Goal: Task Accomplishment & Management: Complete application form

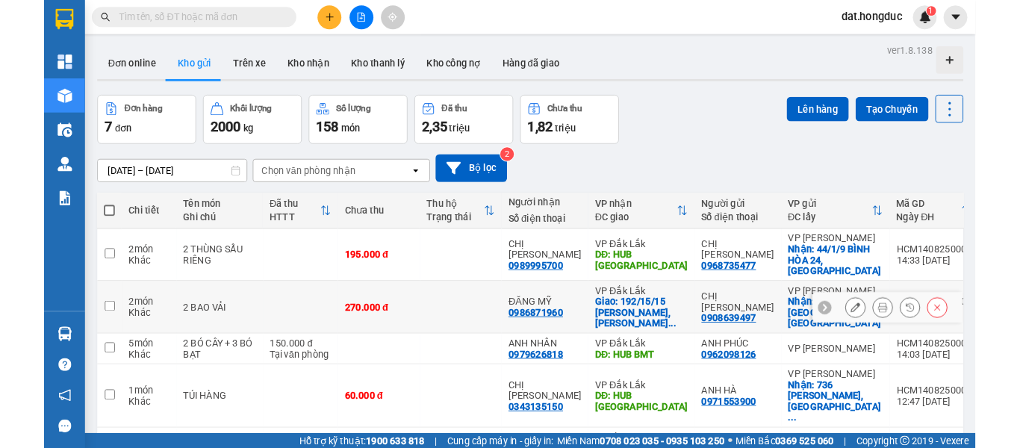
scroll to position [75, 0]
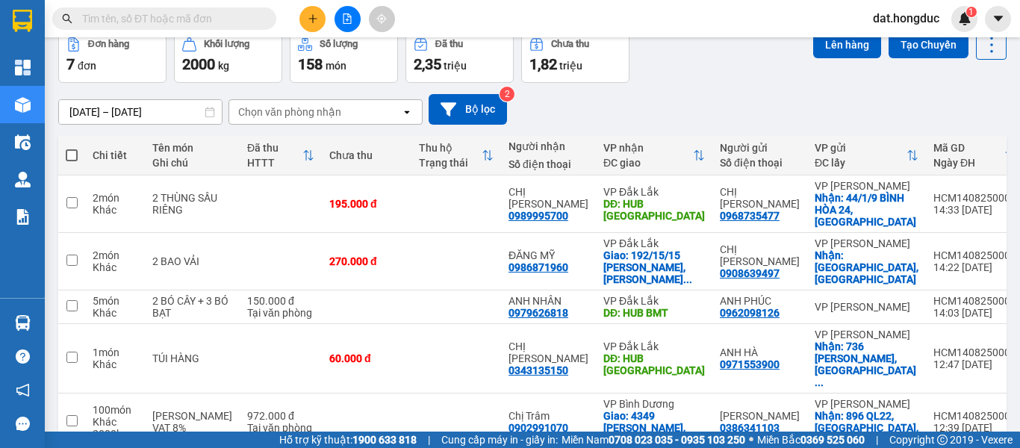
click at [193, 18] on input "text" at bounding box center [170, 18] width 176 height 16
paste input "0916424448"
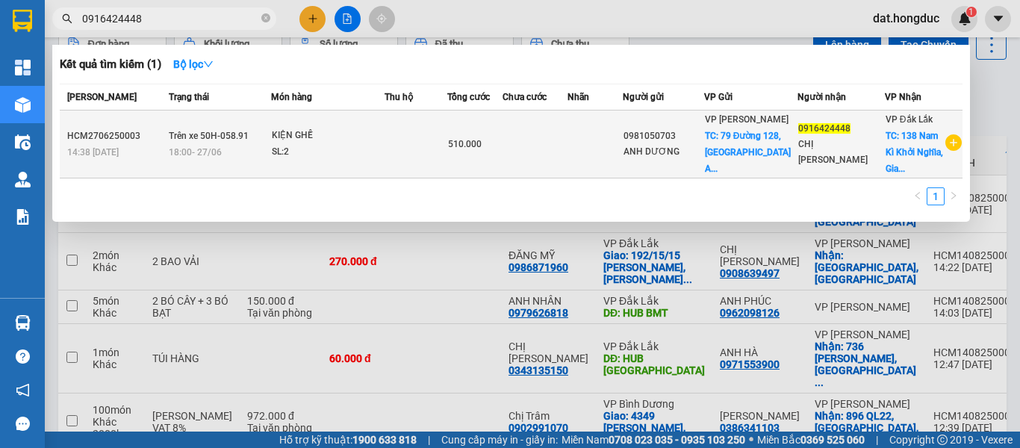
type input "0916424448"
click at [567, 161] on td at bounding box center [534, 144] width 65 height 68
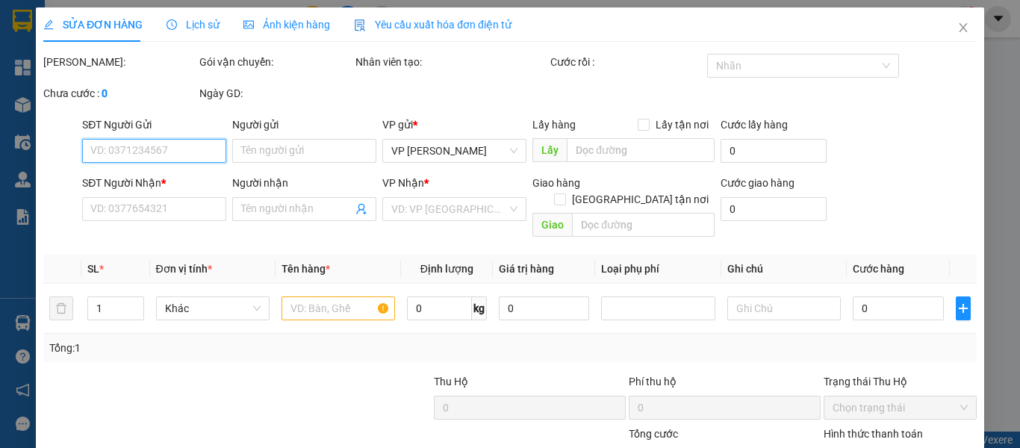
type input "0981050703"
type input "ANH DƯƠNG"
checkbox input "true"
type input "79 Đường 128, [GEOGRAPHIC_DATA][PERSON_NAME], Tp.[GEOGRAPHIC_DATA]"
type input "110.000"
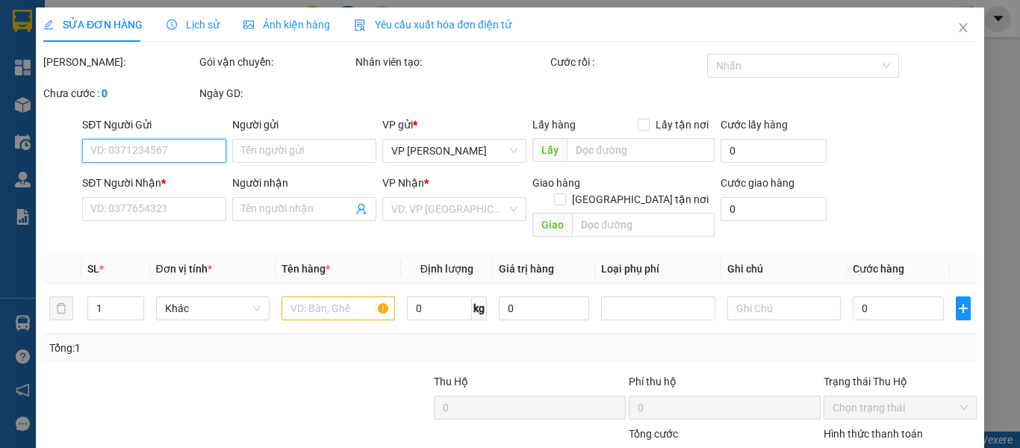
type input "0916424448"
type input "CHỊ [PERSON_NAME]"
checkbox input "true"
type input "138 Nam Kì Khởi Nghĩa, [GEOGRAPHIC_DATA], [GEOGRAPHIC_DATA]"
type input "510.000"
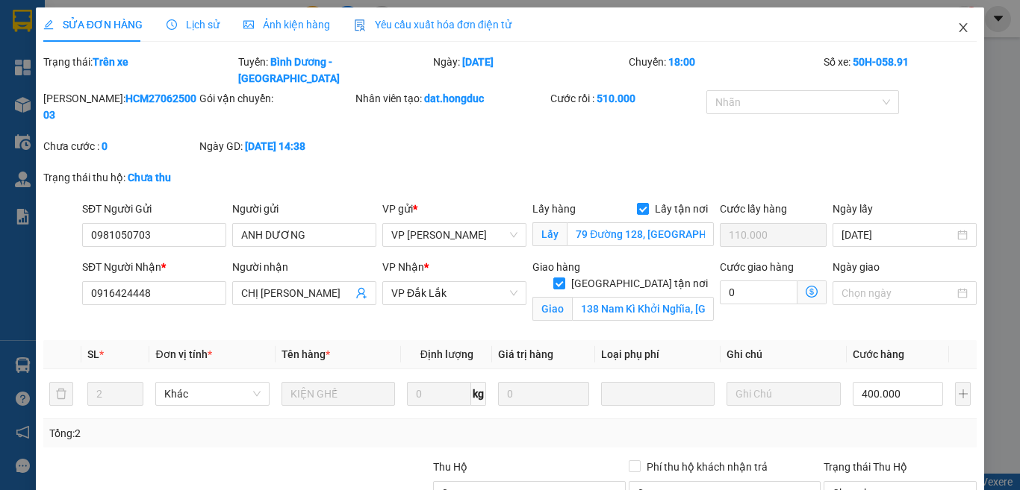
click at [957, 29] on icon "close" at bounding box center [963, 28] width 12 height 12
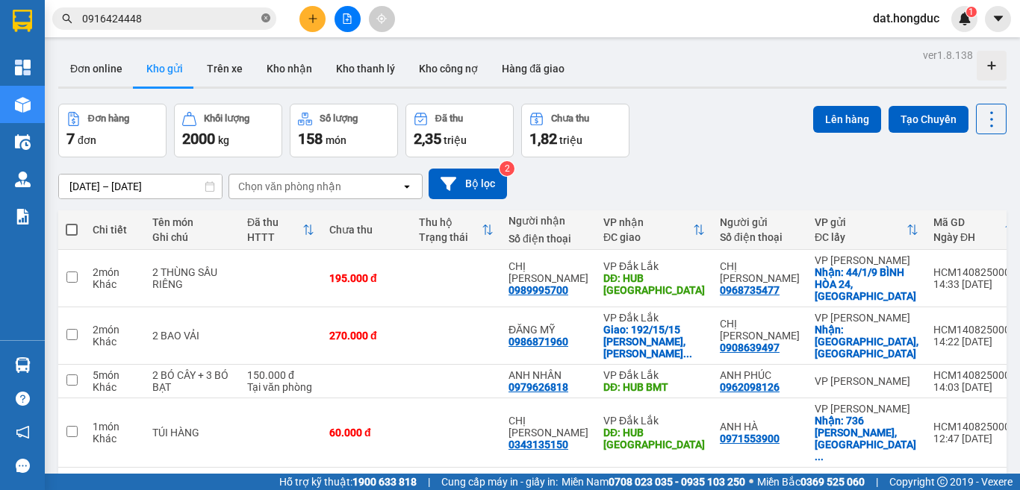
click at [265, 13] on span at bounding box center [265, 19] width 9 height 14
click at [202, 19] on input "text" at bounding box center [170, 18] width 176 height 16
paste input "VPĐL1307250001"
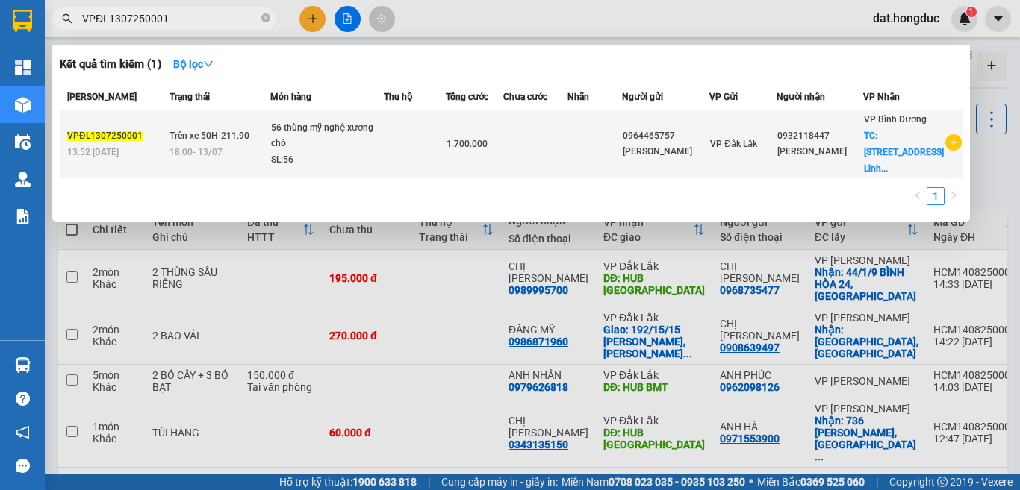
type input "VPĐL1307250001"
click at [442, 157] on td at bounding box center [415, 144] width 62 height 68
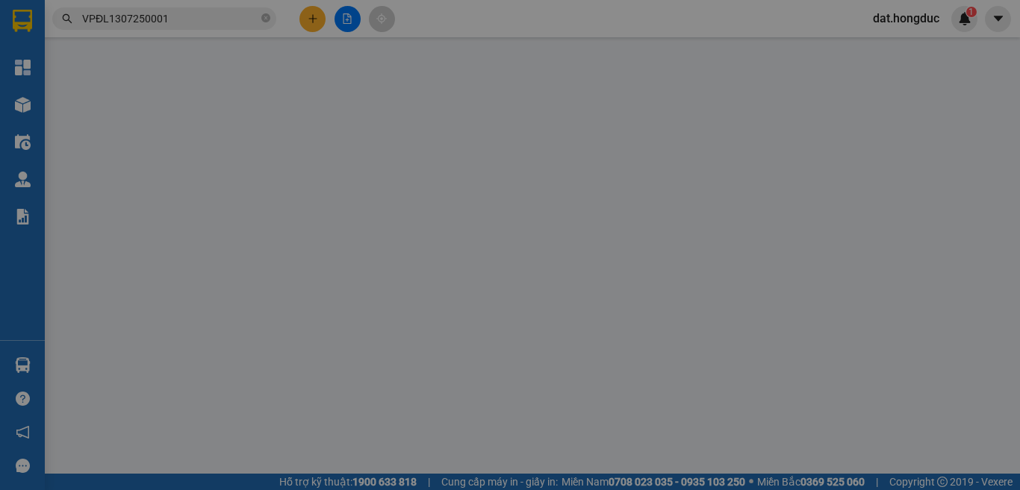
type input "0964465757"
type input "[PERSON_NAME]"
type input "0932118447"
type input "[PERSON_NAME]"
checkbox input "true"
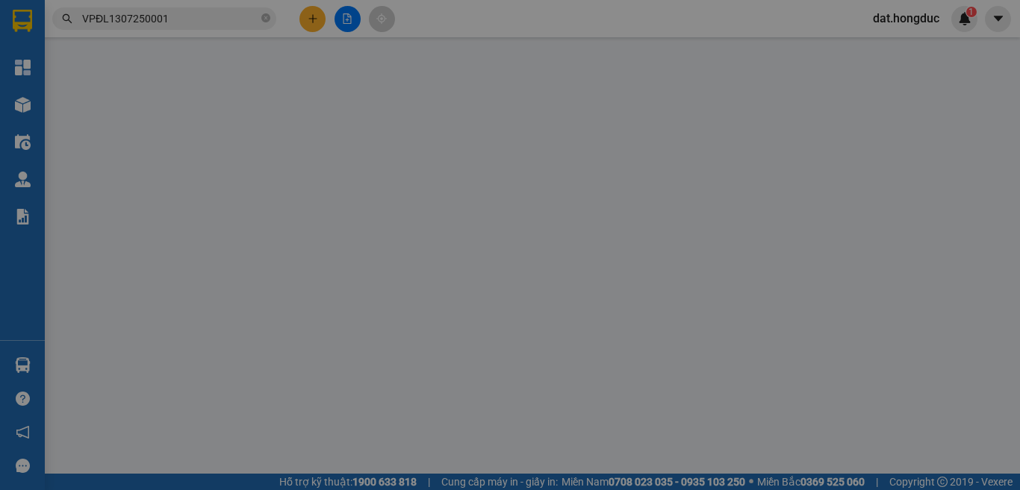
type input "[STREET_ADDRESS]. Thủ Đức"
type input "1.700.000"
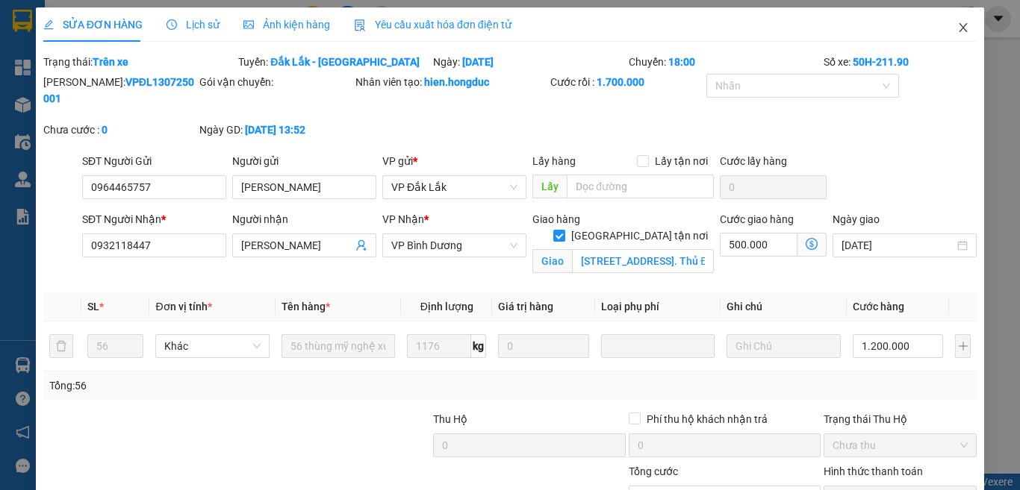
click at [957, 33] on icon "close" at bounding box center [963, 28] width 12 height 12
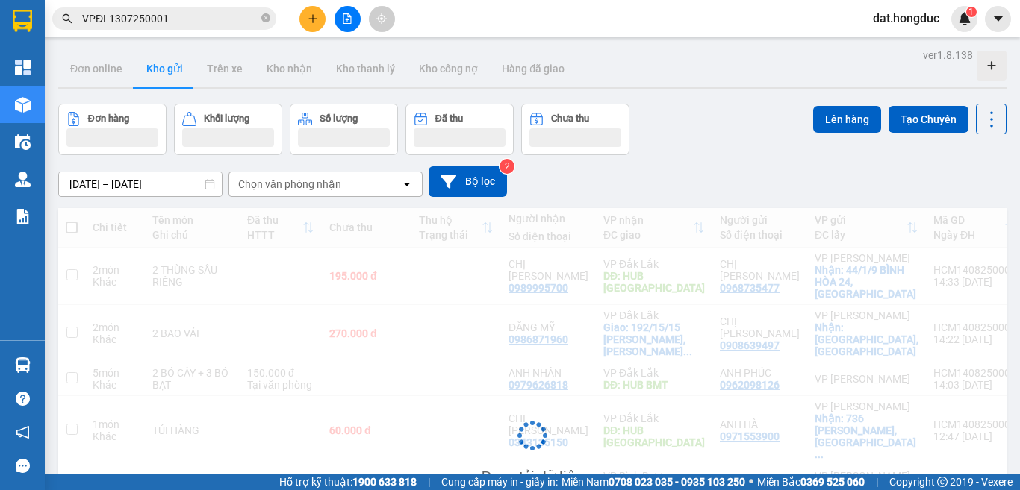
click at [178, 19] on input "VPĐL1307250001" at bounding box center [170, 18] width 176 height 16
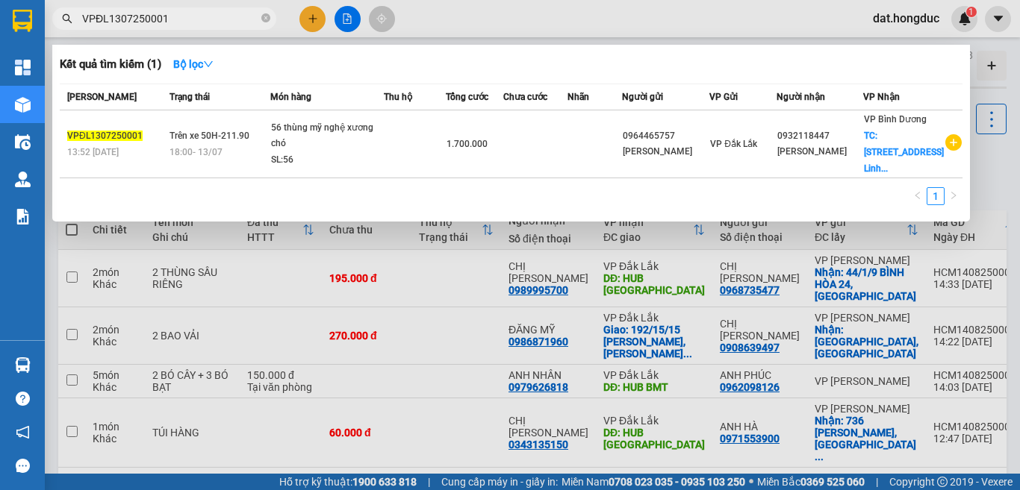
click at [178, 19] on input "VPĐL1307250001" at bounding box center [170, 18] width 176 height 16
paste input "907250004"
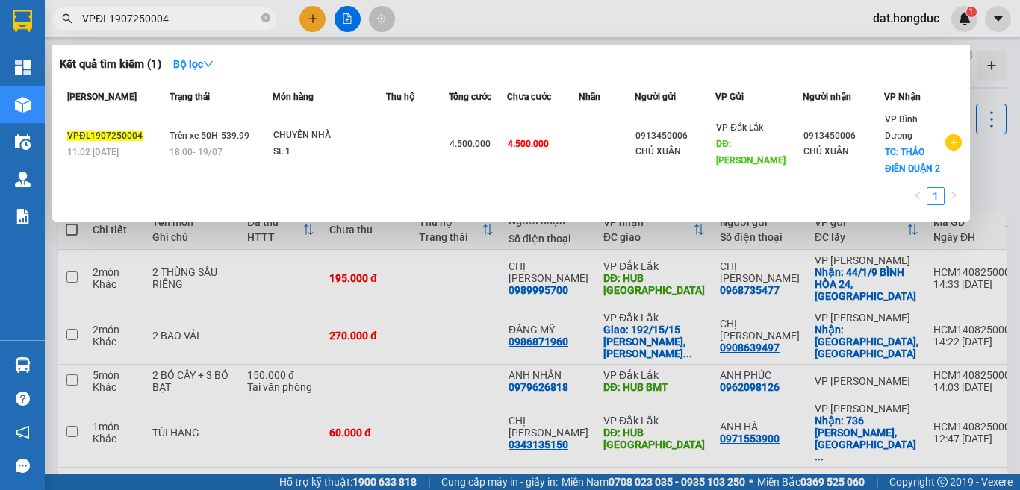
type input "VPĐL1907250004"
click at [304, 150] on div "SL: 1" at bounding box center [329, 152] width 112 height 16
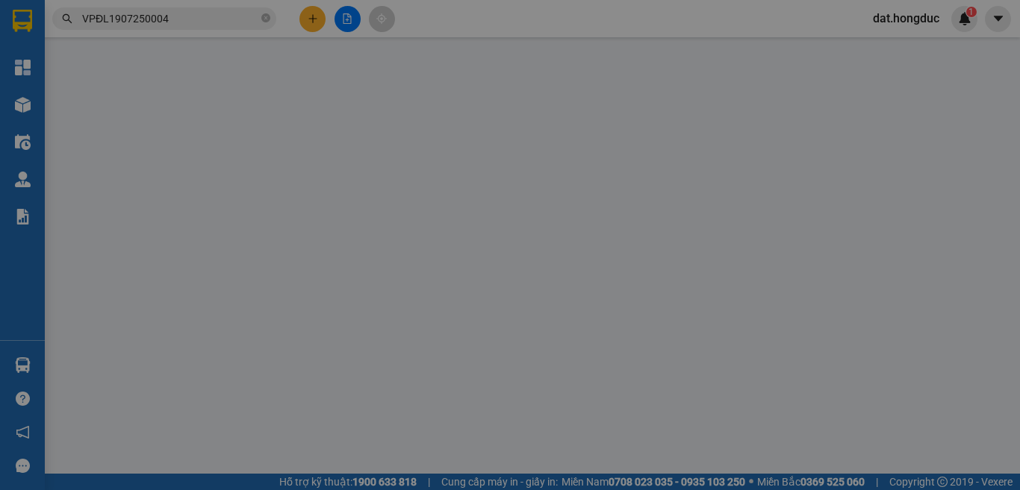
type input "0913450006"
type input "CHÚ XUÂN"
type input "[PERSON_NAME]"
type input "0913450006"
type input "CHÚ XUÂN"
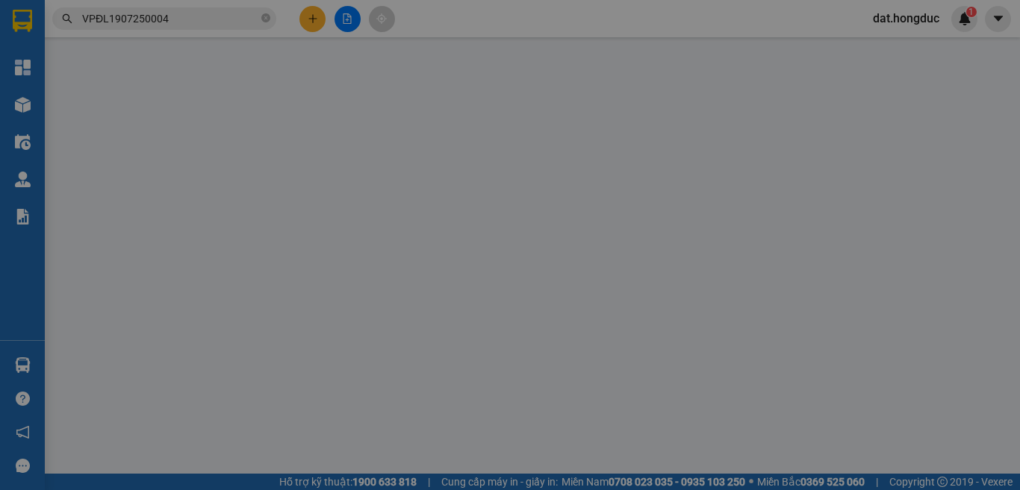
checkbox input "true"
type input "THẢO ĐIỀN QUẬN 2"
type input "4.500.000"
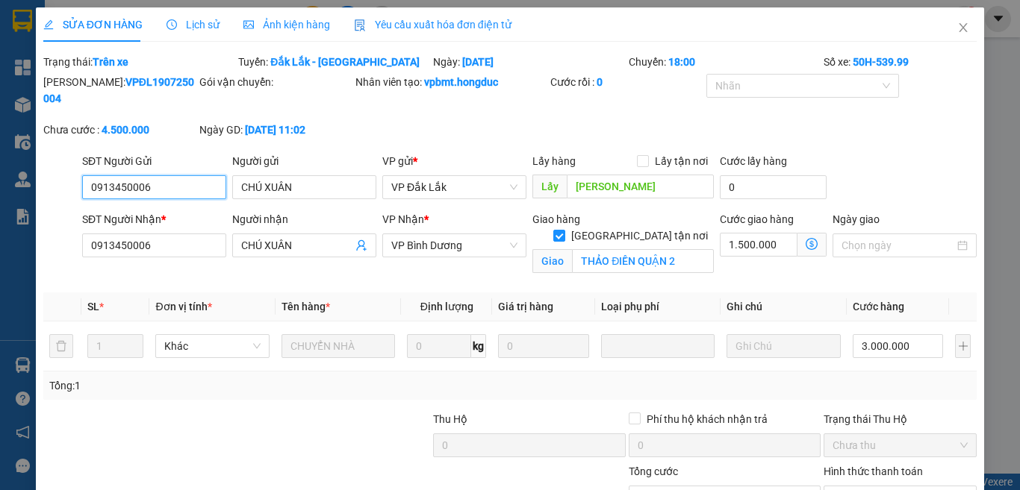
scroll to position [103, 0]
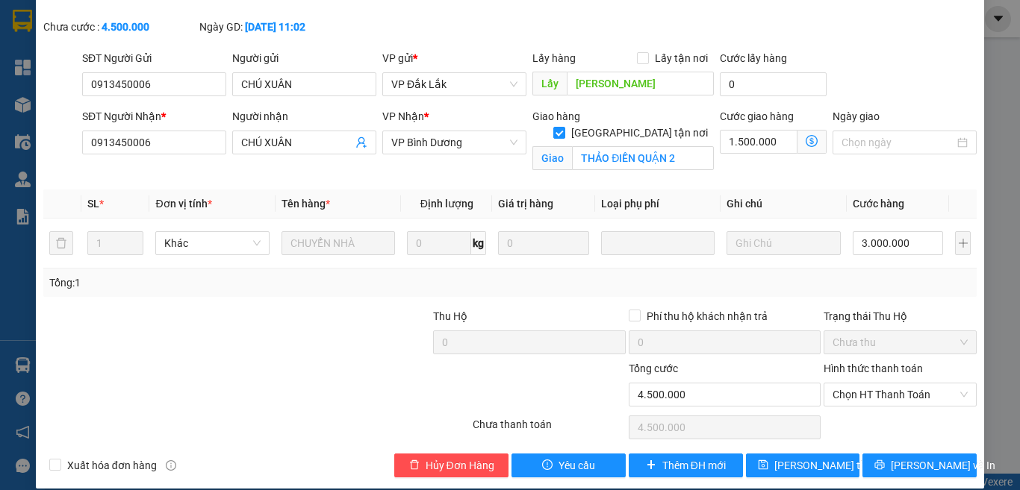
click at [199, 487] on div "SỬA ĐƠN HÀNG Lịch sử Ảnh kiện hàng Yêu cầu xuất hóa đơn điện tử Total Paid Fee …" at bounding box center [510, 245] width 1020 height 490
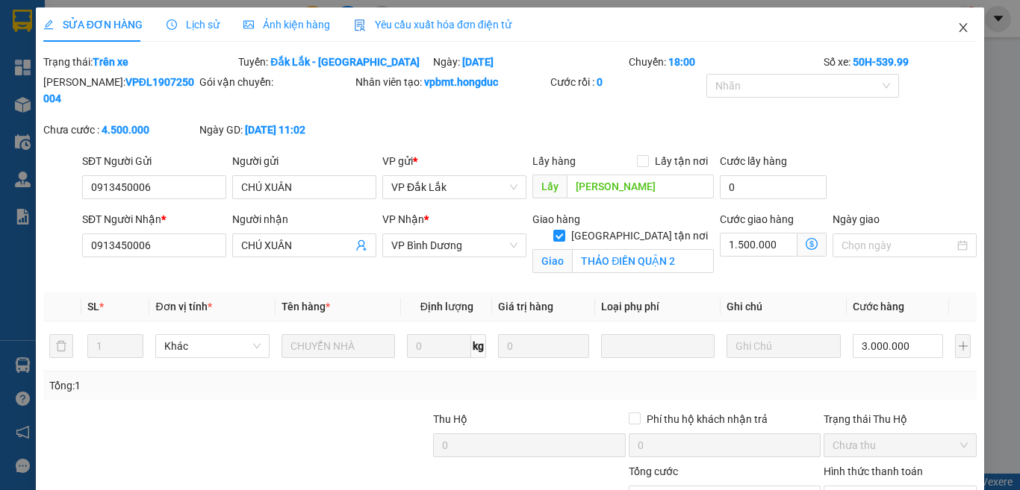
click at [957, 26] on icon "close" at bounding box center [963, 28] width 12 height 12
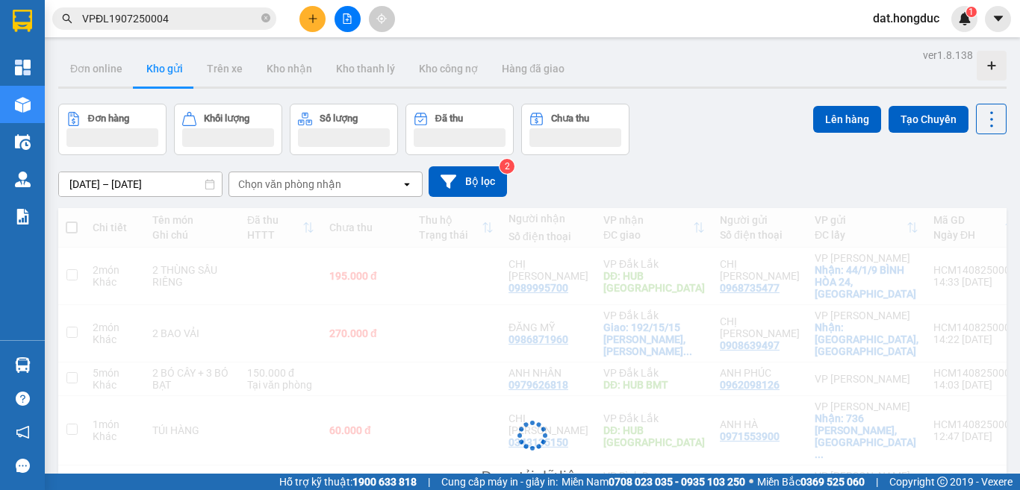
click at [187, 18] on input "VPĐL1907250004" at bounding box center [170, 18] width 176 height 16
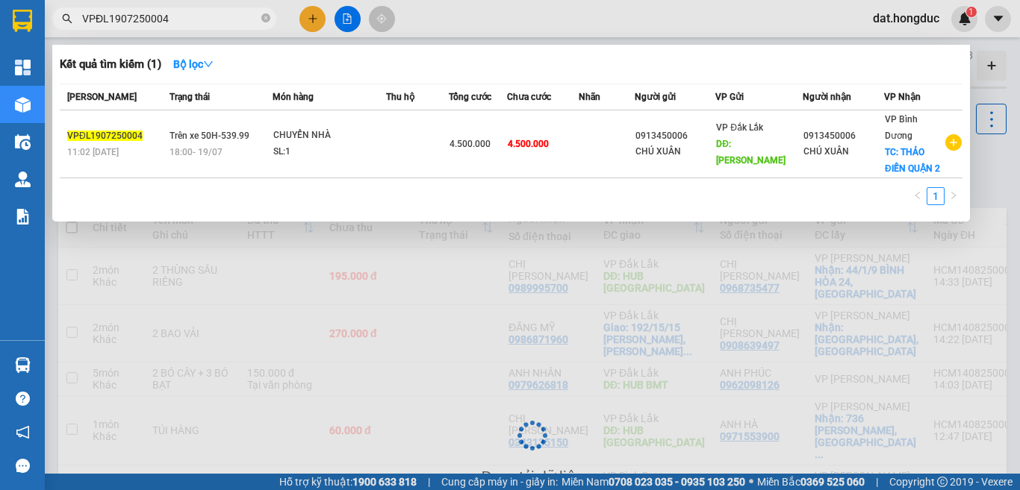
click at [187, 18] on input "VPĐL1907250004" at bounding box center [170, 18] width 176 height 16
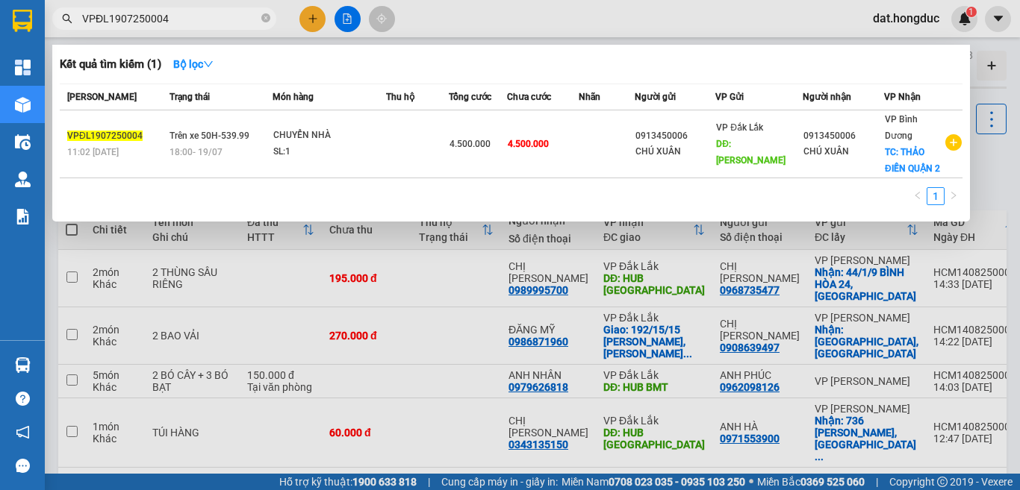
paste input "2107250007"
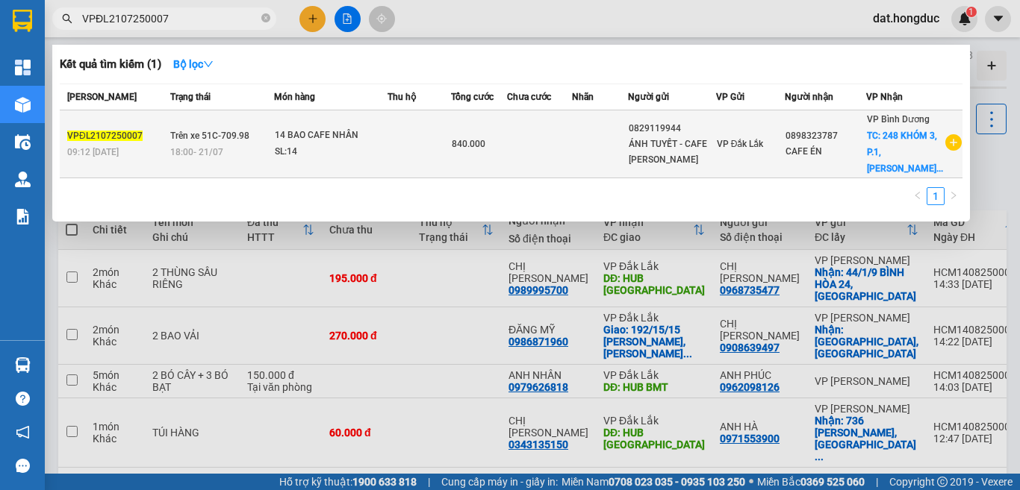
type input "VPĐL2107250007"
click at [137, 127] on td "VPĐL2107250007 09:12 [DATE]" at bounding box center [113, 144] width 107 height 68
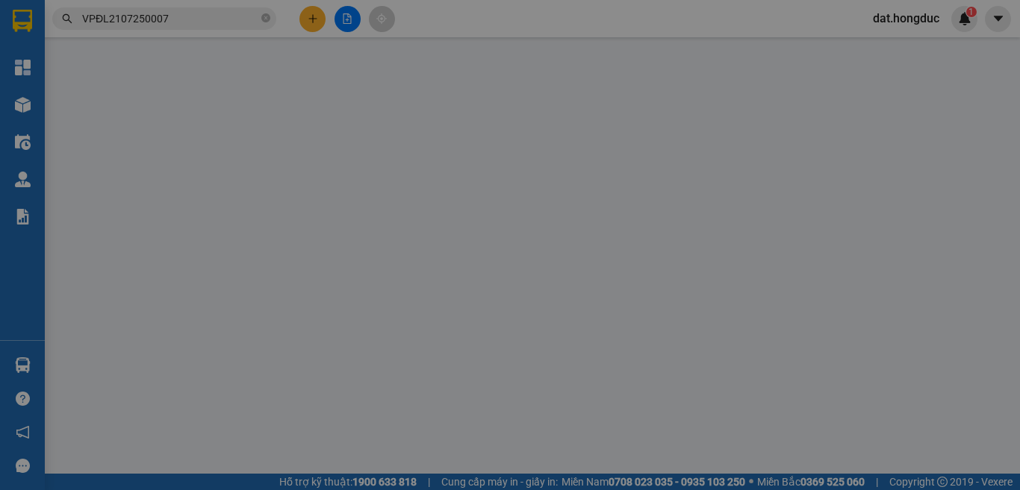
type input "0829119944"
type input "ÁNH TUYẾT - CAFE [PERSON_NAME]"
type input "0898323787"
type input "CAFE ÉN"
checkbox input "true"
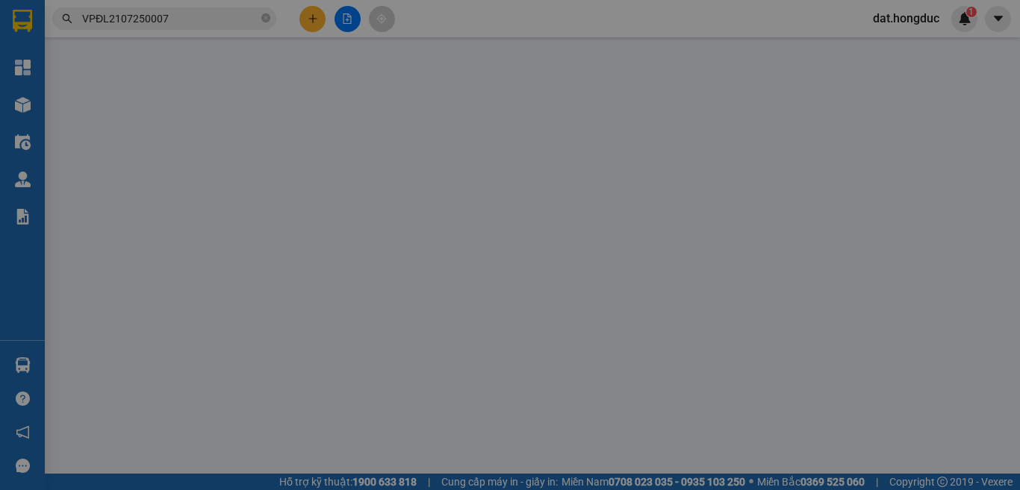
type input "248 KHÓM 3, P.1, [PERSON_NAME], TX [GEOGRAPHIC_DATA], [GEOGRAPHIC_DATA]"
type input "840.000"
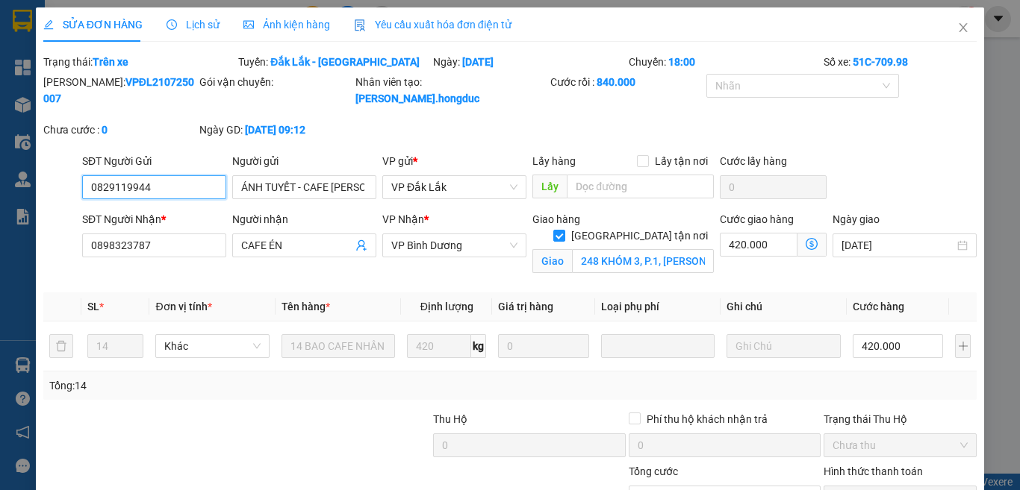
scroll to position [96, 0]
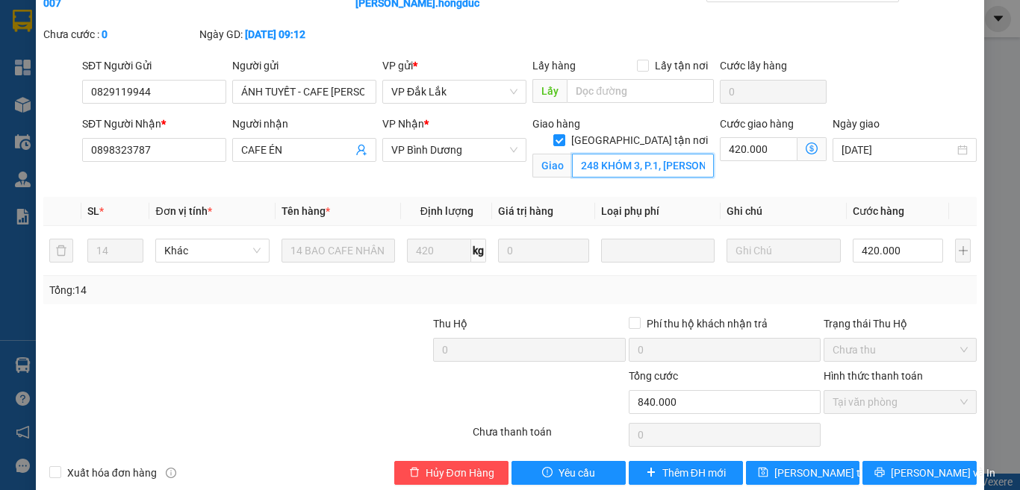
click at [638, 154] on input "248 KHÓM 3, P.1, [PERSON_NAME], TX [GEOGRAPHIC_DATA], [GEOGRAPHIC_DATA]" at bounding box center [643, 166] width 142 height 24
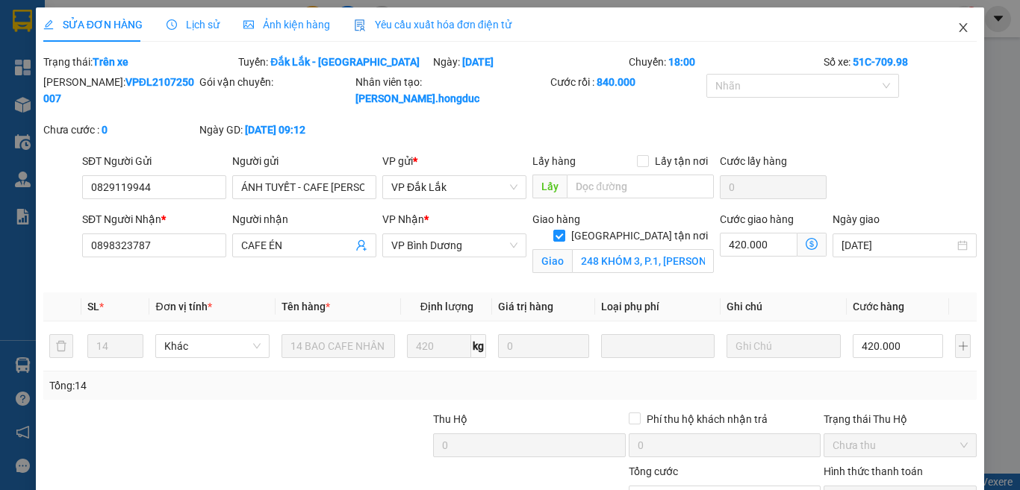
click at [957, 30] on icon "close" at bounding box center [963, 28] width 12 height 12
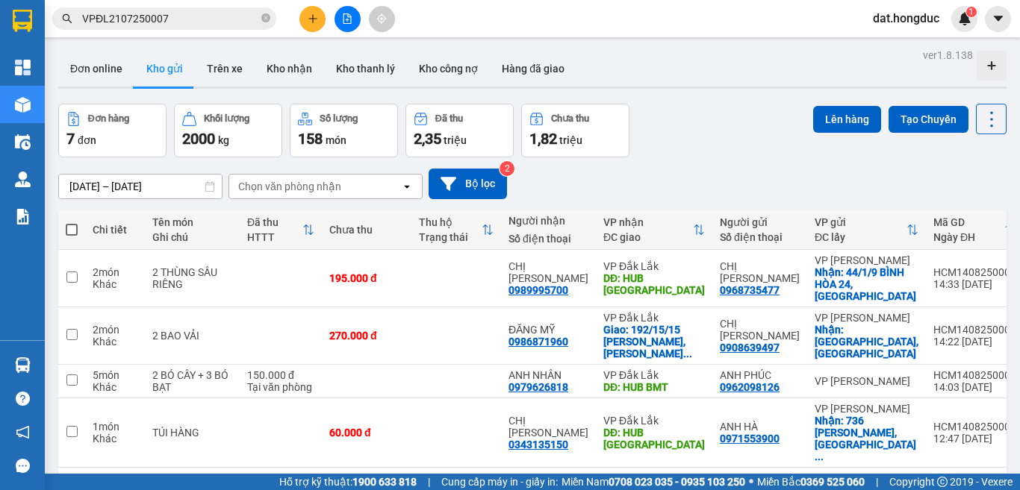
click at [219, 16] on input "VPĐL2107250007" at bounding box center [170, 18] width 176 height 16
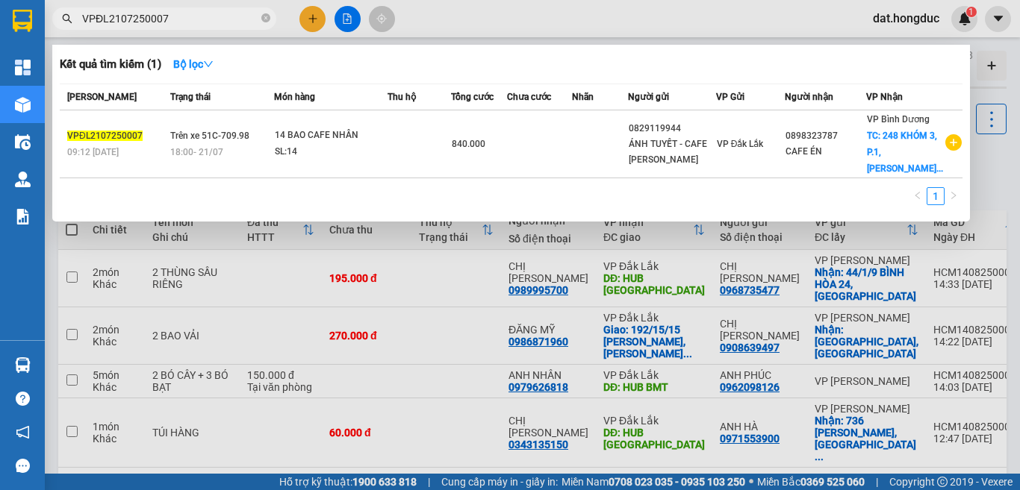
click at [219, 16] on input "VPĐL2107250007" at bounding box center [170, 18] width 176 height 16
paste input "3107250029"
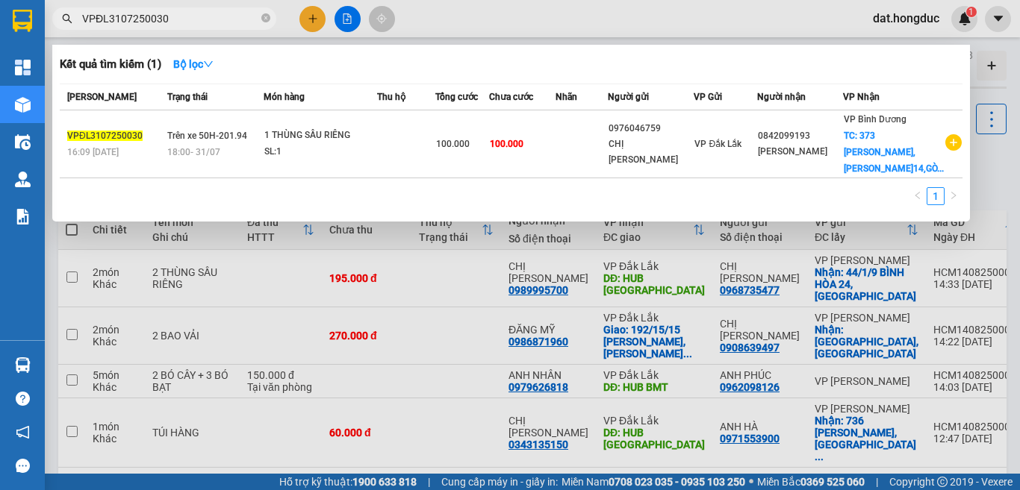
click at [240, 13] on input "VPĐL3107250030" at bounding box center [170, 18] width 176 height 16
paste input "HCM2107250001"
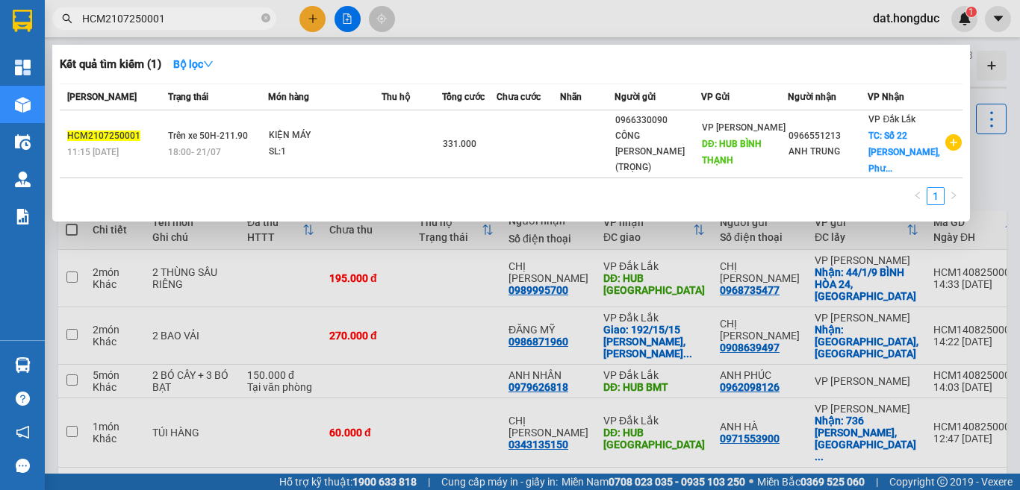
type input "HCM2107250001"
click at [115, 134] on span "HCM2107250001" at bounding box center [103, 136] width 73 height 10
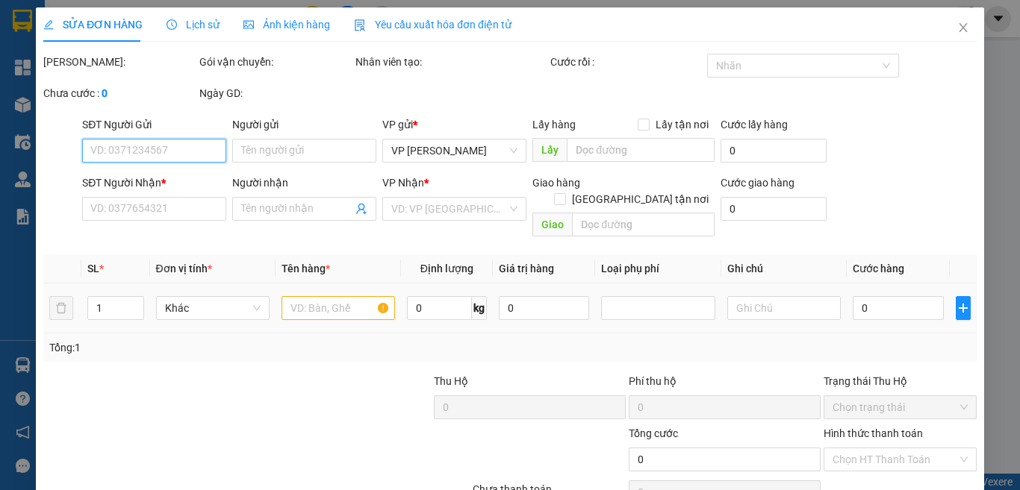
type input "0966330090"
type input "CÔNG [PERSON_NAME] (TRỌNG)"
type input "HUB BÌNH THẠNH"
type input "0966551213"
type input "ANH TRUNG"
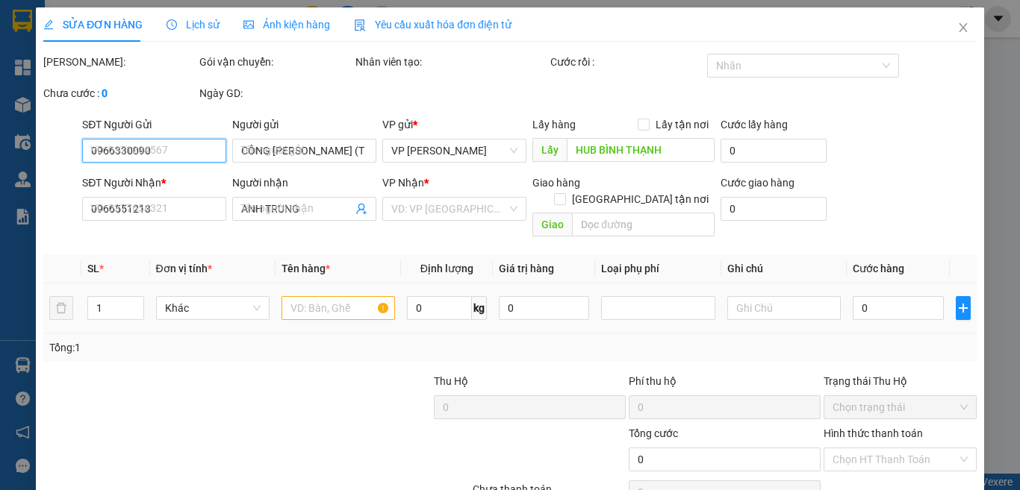
checkbox input "true"
type input "Số 22 Mai Xuân Thưởng, [GEOGRAPHIC_DATA], [GEOGRAPHIC_DATA]"
type input "331.000"
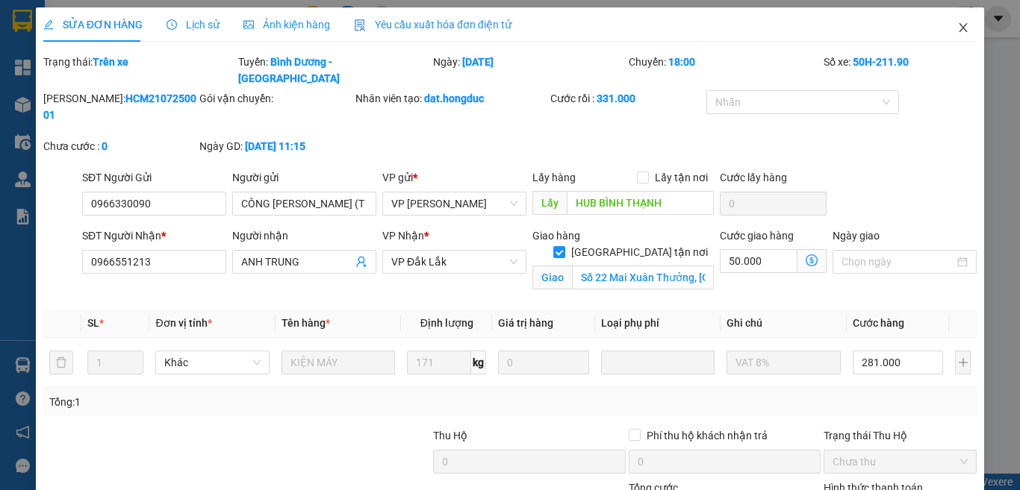
click at [959, 25] on icon "close" at bounding box center [963, 27] width 8 height 9
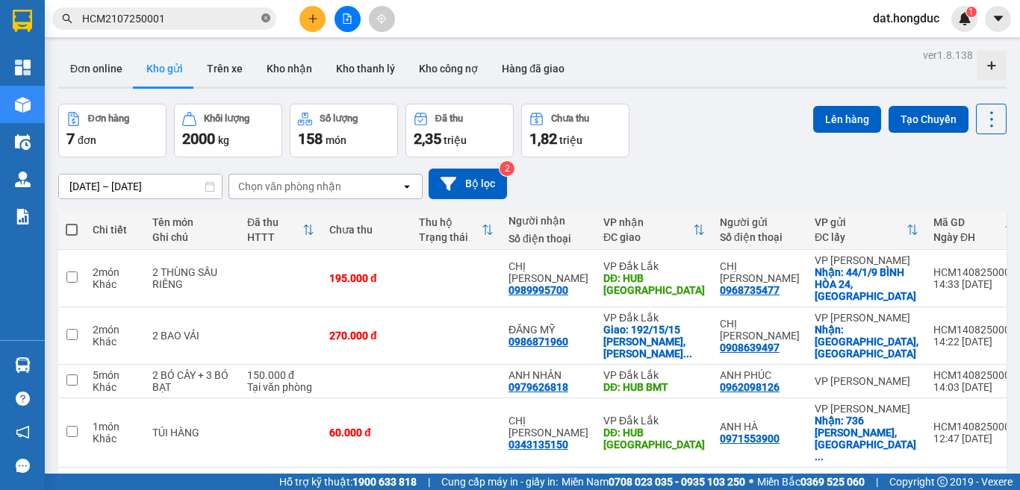
click at [262, 15] on icon "close-circle" at bounding box center [265, 17] width 9 height 9
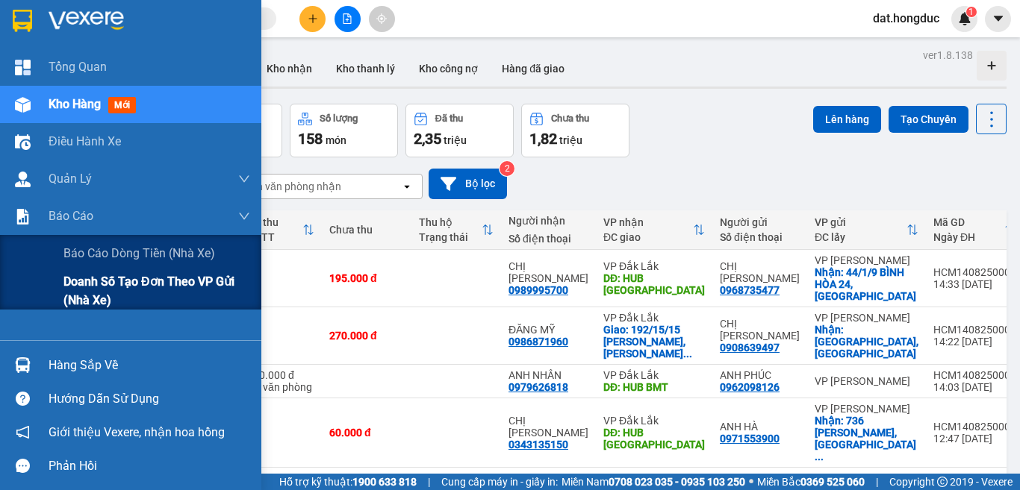
click at [108, 302] on span "Doanh số tạo đơn theo VP gửi (nhà xe)" at bounding box center [156, 290] width 187 height 37
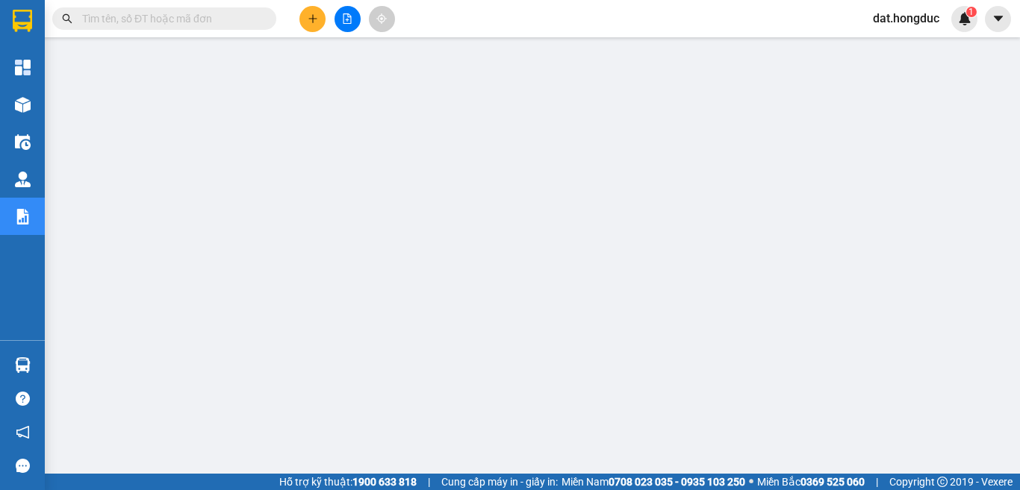
click at [187, 19] on input "text" at bounding box center [170, 18] width 176 height 16
paste input "VPBD1107250001"
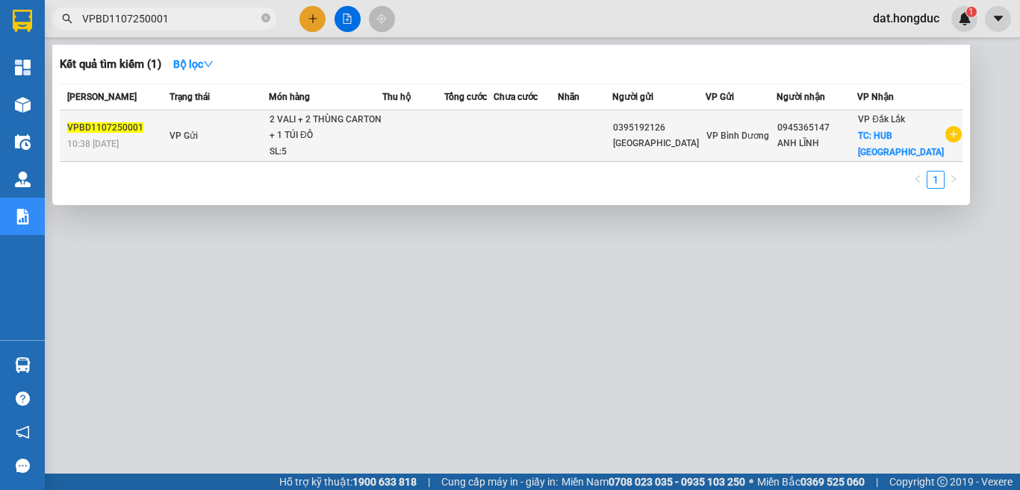
type input "VPBD1107250001"
click at [227, 143] on td "VP Gửi" at bounding box center [217, 136] width 103 height 52
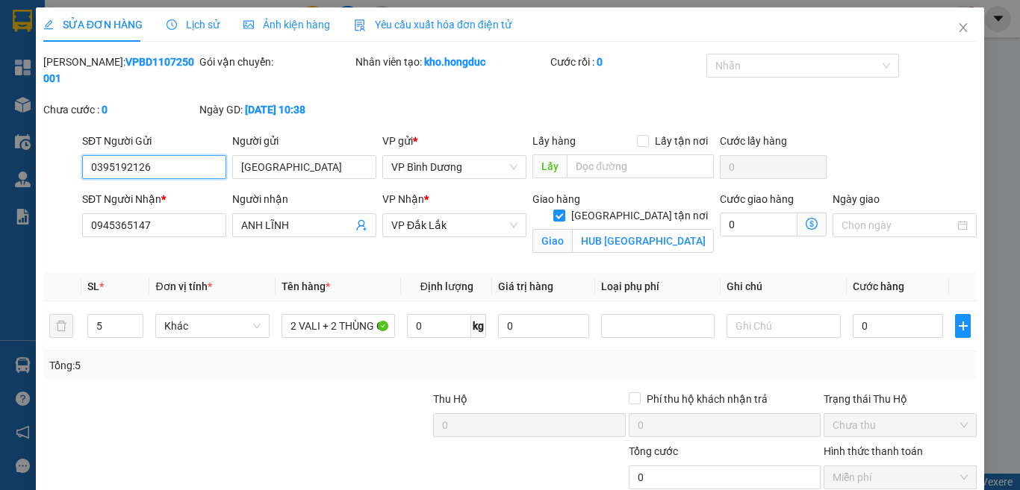
type input "0395192126"
type input "[GEOGRAPHIC_DATA]"
type input "0945365147"
type input "ANH LĨNH"
checkbox input "true"
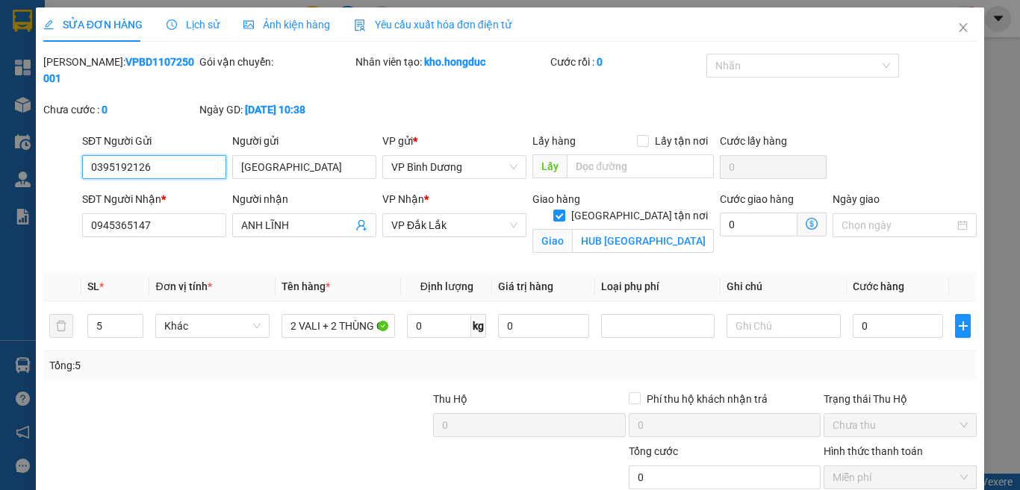
type input "HUB [GEOGRAPHIC_DATA]"
click at [957, 24] on icon "close" at bounding box center [963, 28] width 12 height 12
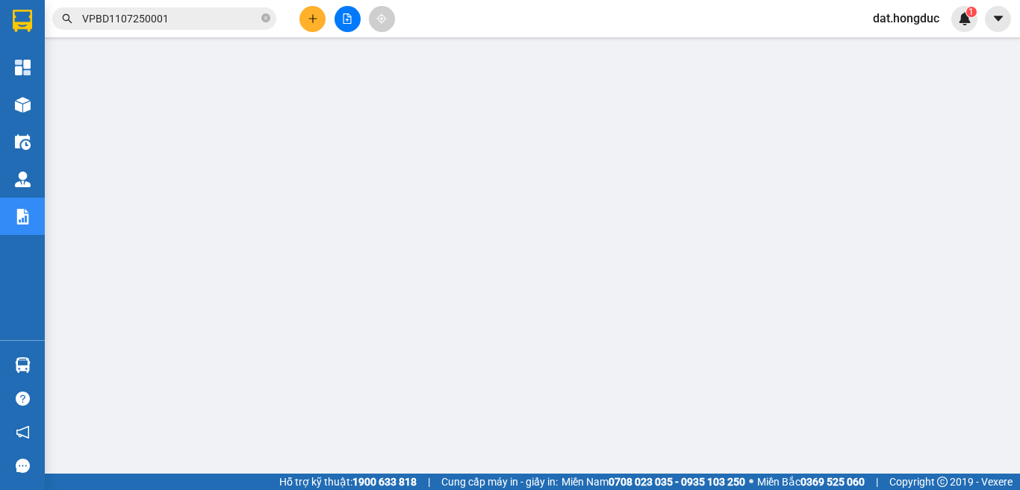
click at [186, 15] on input "VPBD1107250001" at bounding box center [170, 18] width 176 height 16
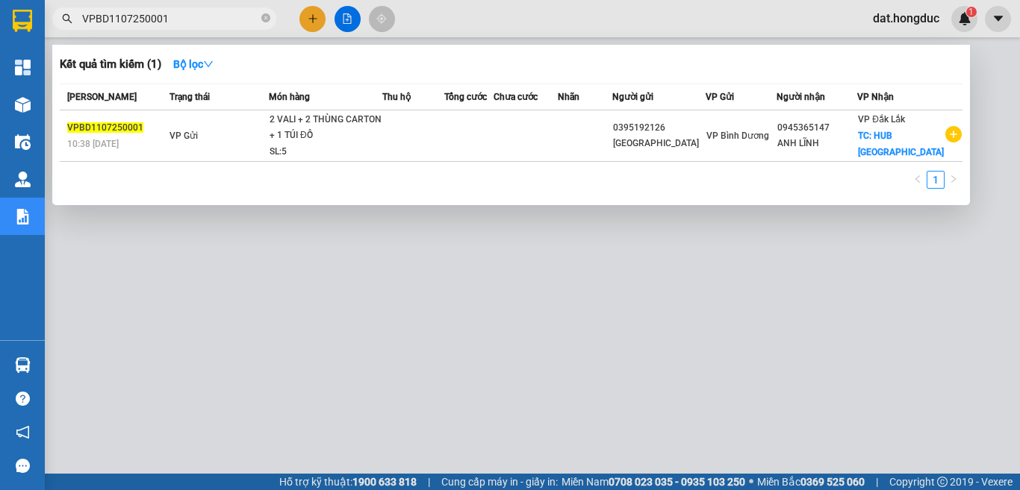
click at [186, 15] on input "VPBD1107250001" at bounding box center [170, 18] width 176 height 16
paste input "5"
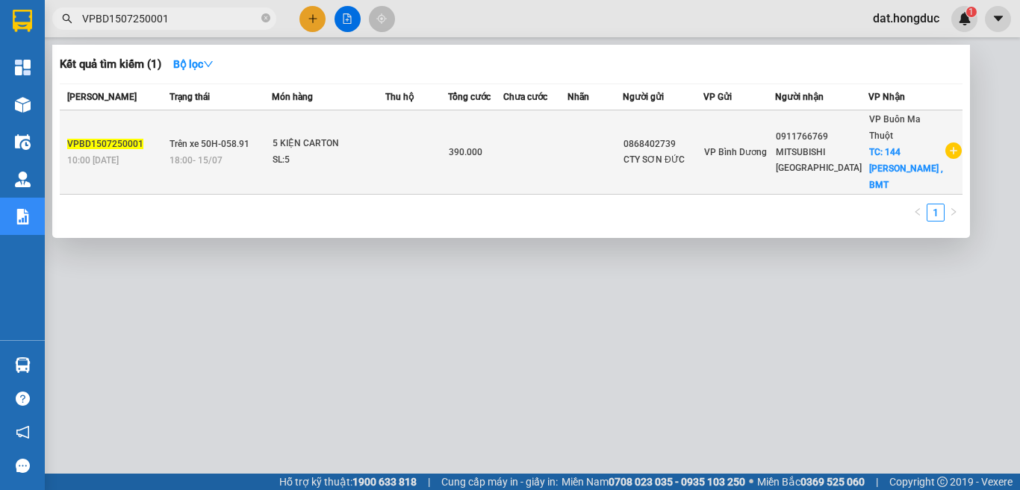
type input "VPBD1507250001"
click at [102, 146] on span "VPBD1507250001" at bounding box center [105, 144] width 76 height 10
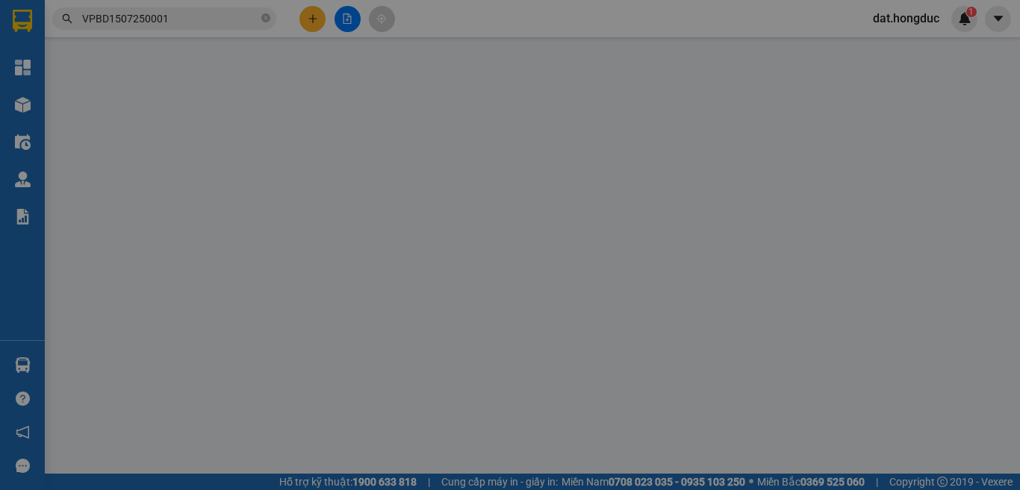
type input "0868402739"
type input "CTY SƠN ĐỨC"
type input "0911766769"
type input "MITSUBISHI [GEOGRAPHIC_DATA]"
checkbox input "true"
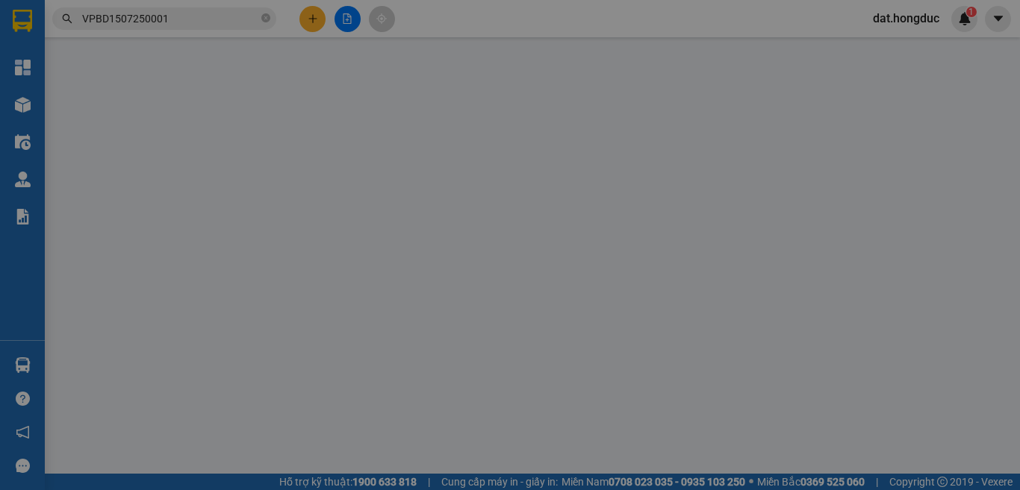
type input "[STREET_ADDRESS][PERSON_NAME]"
type input "390.000"
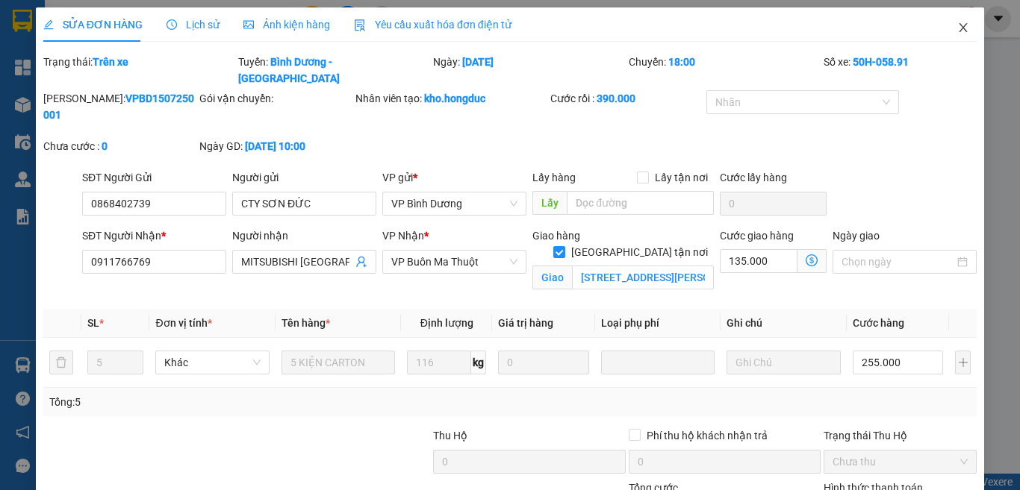
click at [959, 31] on icon "close" at bounding box center [963, 27] width 8 height 9
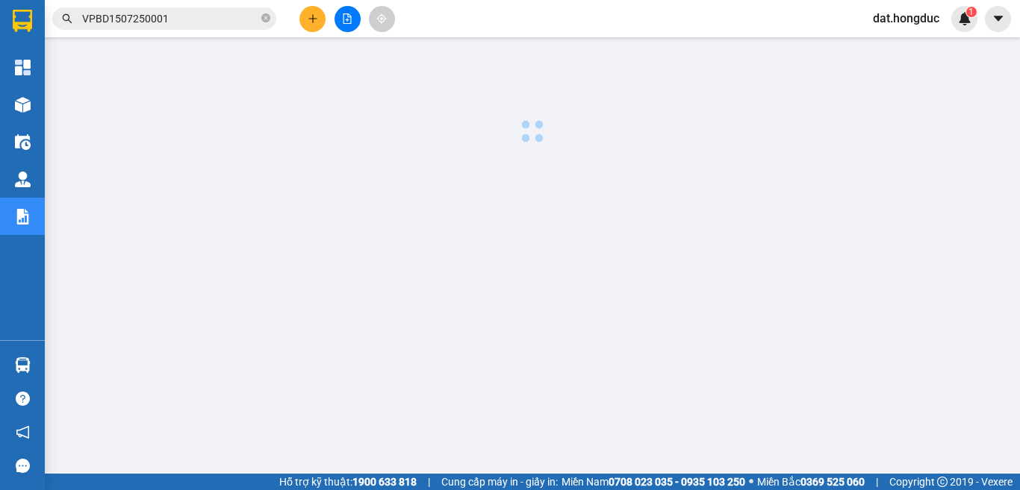
click at [175, 13] on input "VPBD1507250001" at bounding box center [170, 18] width 176 height 16
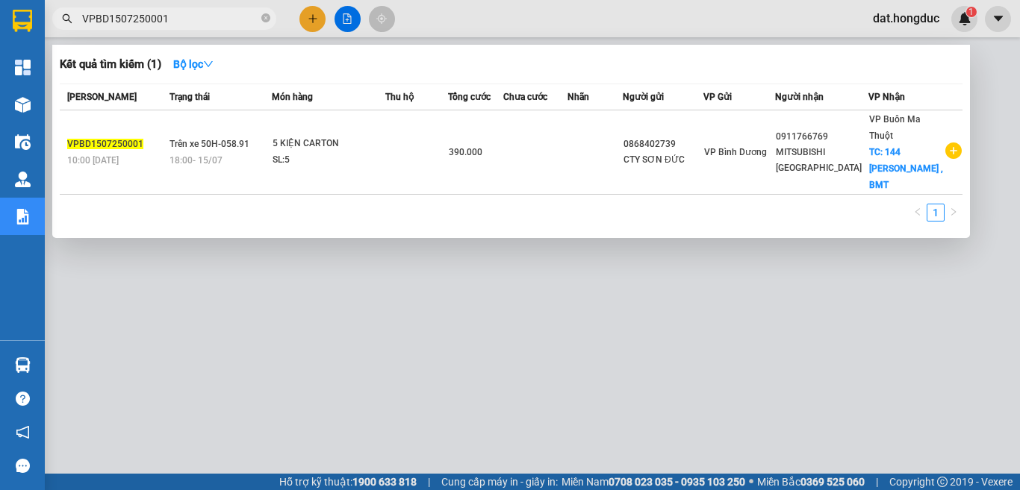
click at [175, 13] on input "VPBD1507250001" at bounding box center [170, 18] width 176 height 16
paste input "30"
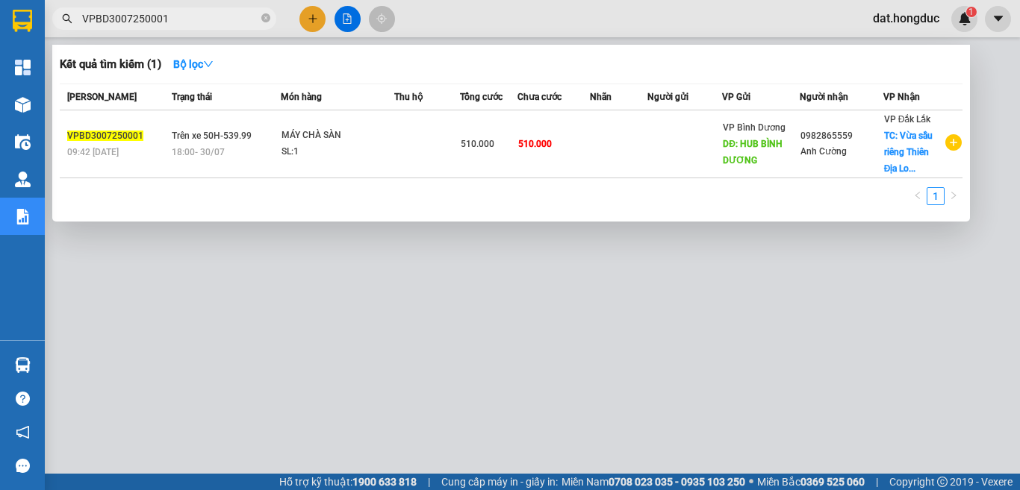
type input "VPBD3007250001"
click at [261, 19] on icon "close-circle" at bounding box center [265, 17] width 9 height 9
